Goal: Find specific page/section: Find specific page/section

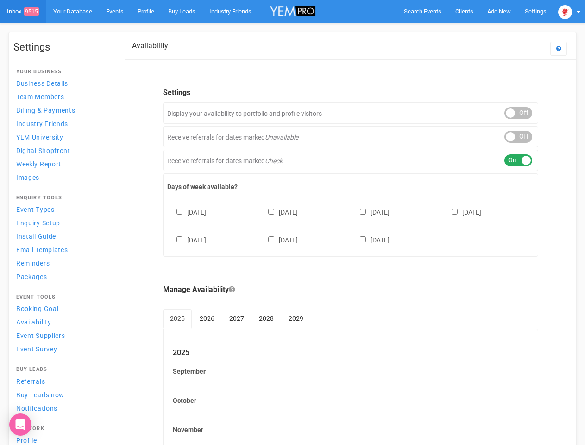
click at [292, 222] on div "[DATE] [DATE] [DATE] [DATE] [DATE] [DATE] [DATE]" at bounding box center [350, 222] width 367 height 56
click at [422, 11] on span "Search Events" at bounding box center [423, 11] width 38 height 7
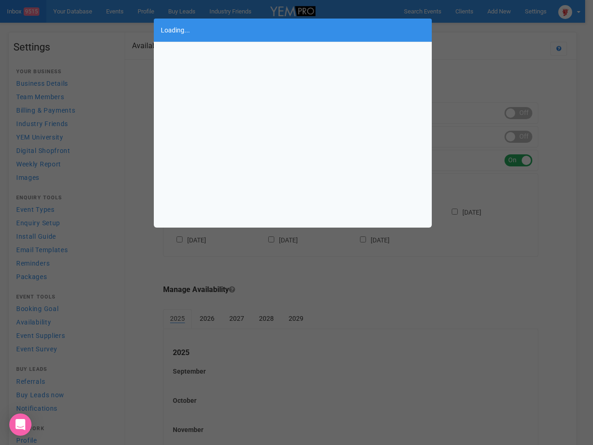
click at [518, 113] on div "Loading..." at bounding box center [296, 222] width 593 height 445
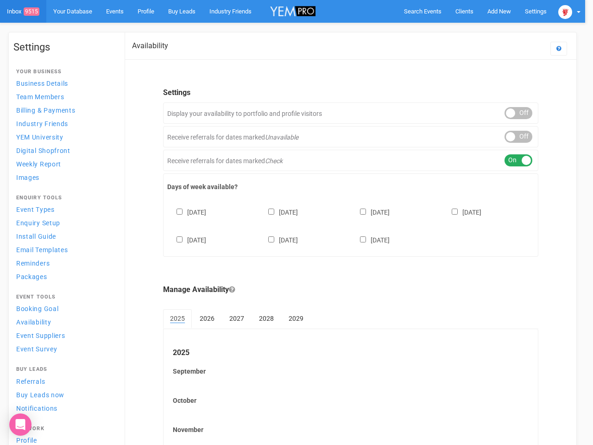
click at [518, 137] on body "Search Events Clients Add New New Client New Event New Enquiry Settings [GEOGRA…" at bounding box center [296, 268] width 593 height 536
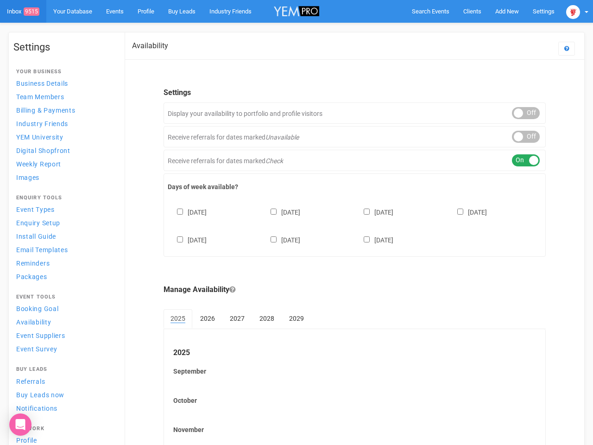
click at [518, 160] on div "ON OFF" at bounding box center [526, 160] width 28 height 12
click at [351, 225] on div "[DATE] [DATE] [DATE] [DATE] [DATE] [DATE] [DATE]" at bounding box center [355, 222] width 374 height 56
